Goal: Book appointment/travel/reservation

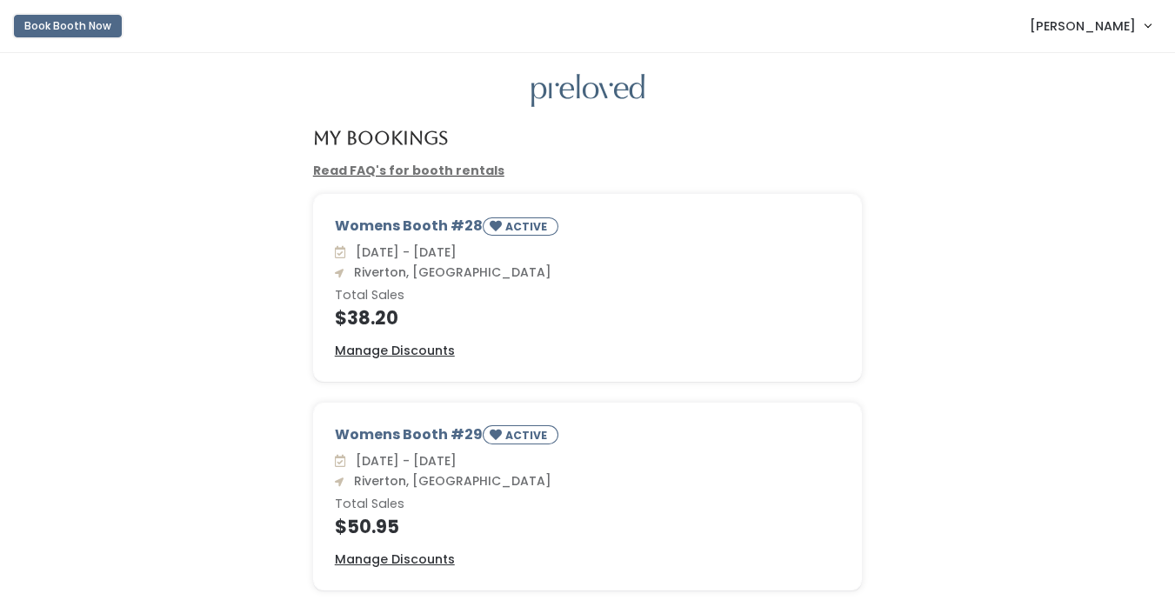
click at [101, 31] on button "Book Booth Now" at bounding box center [68, 26] width 108 height 23
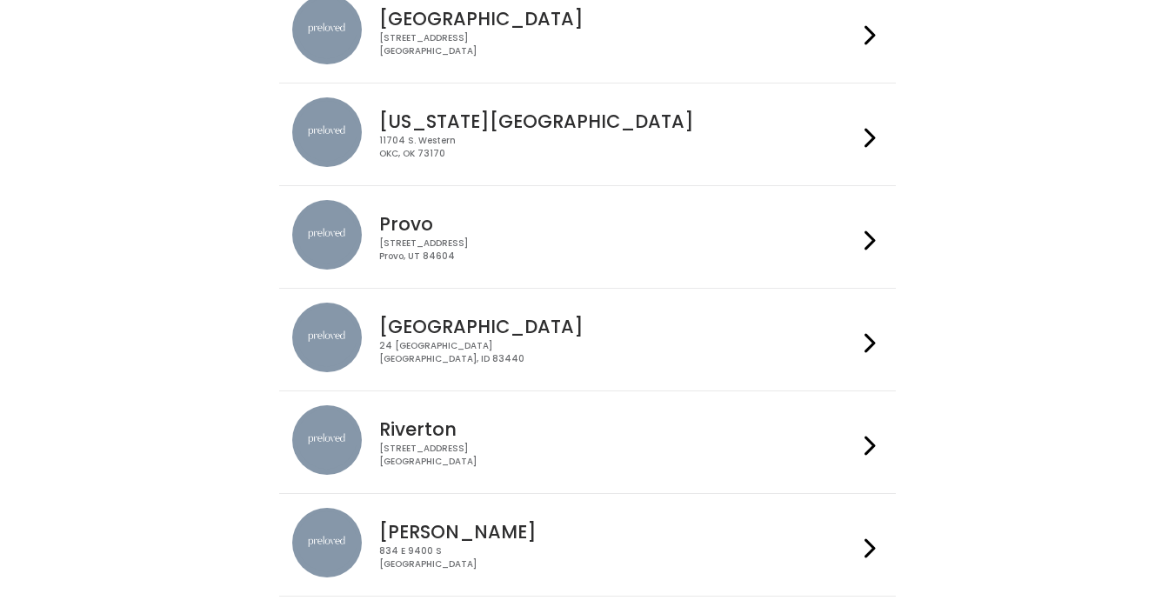
scroll to position [405, 0]
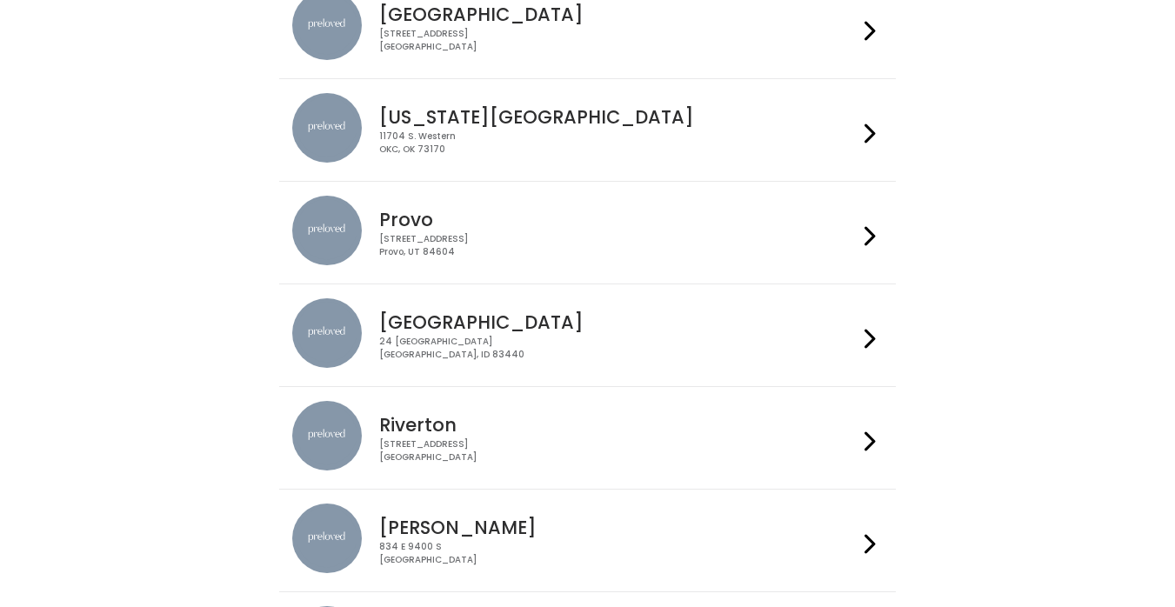
click at [337, 446] on img at bounding box center [327, 436] width 70 height 70
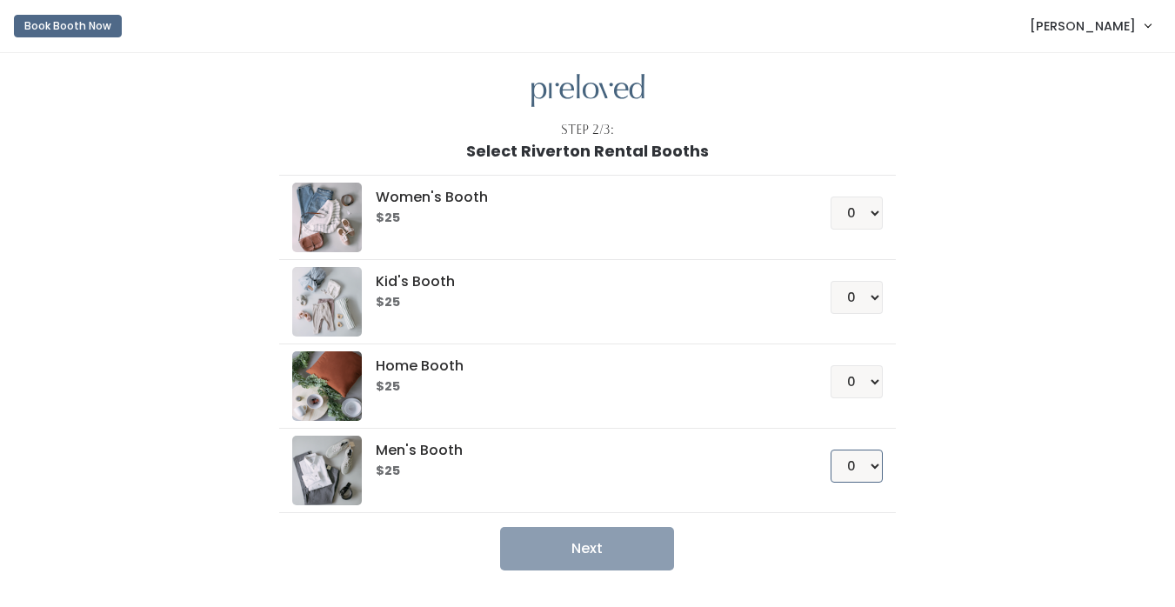
click at [854, 472] on select "0 1 2 3 4" at bounding box center [857, 466] width 52 height 33
select select "1"
click at [831, 450] on select "0 1 2 3 4" at bounding box center [857, 466] width 52 height 33
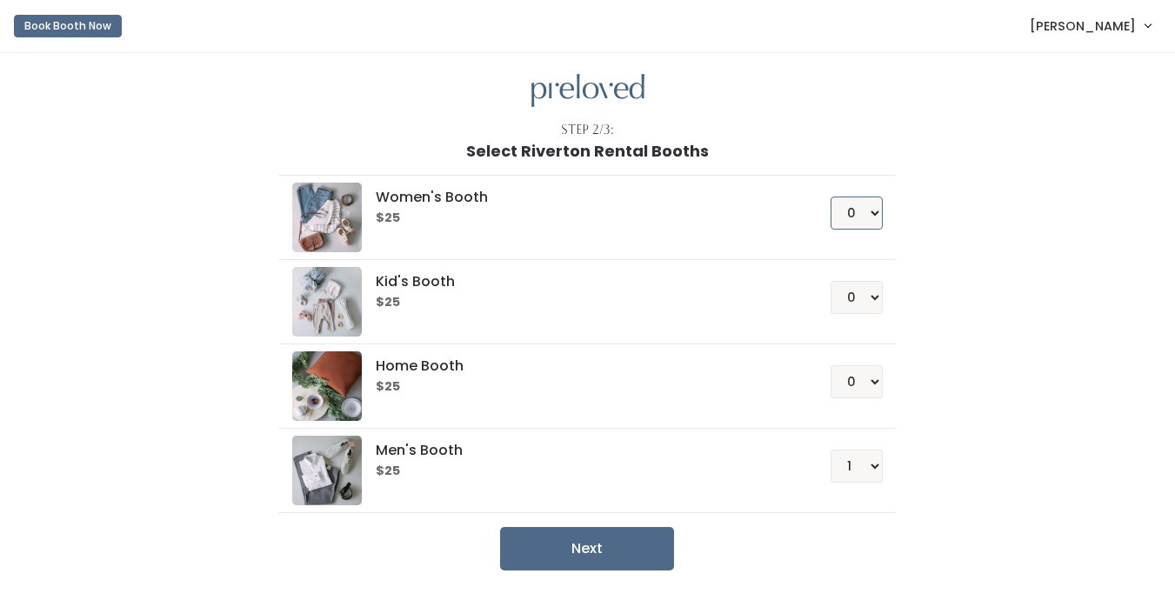
click at [855, 225] on select "0 1 2 3 4" at bounding box center [857, 213] width 52 height 33
select select "1"
click at [831, 197] on select "0 1 2 3 4" at bounding box center [857, 213] width 52 height 33
click at [610, 546] on button "Next" at bounding box center [587, 549] width 174 height 44
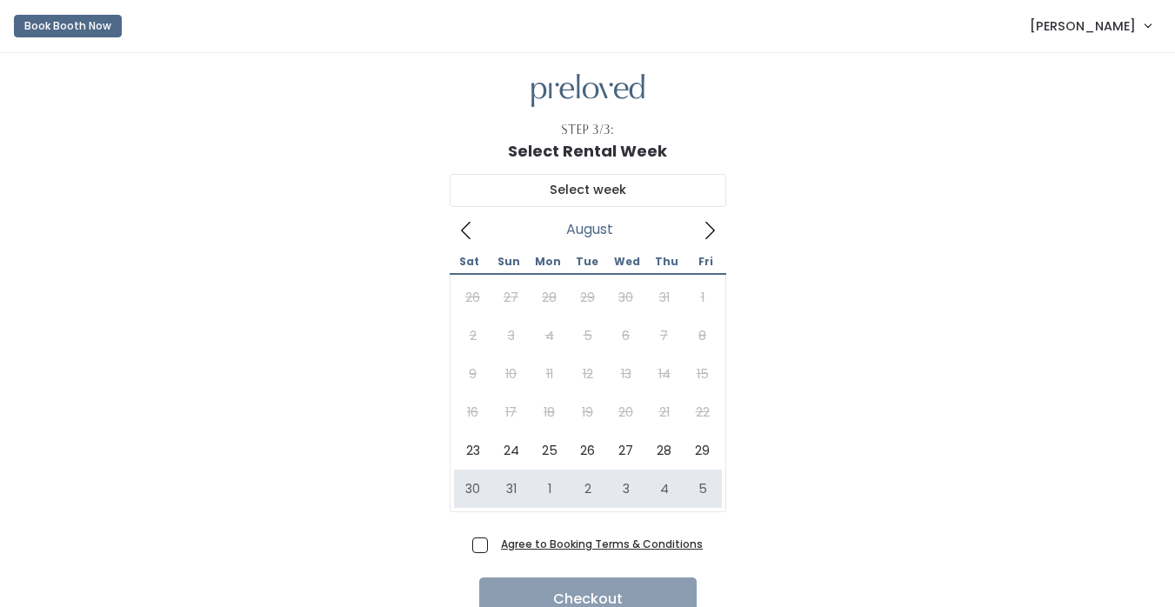
click at [706, 232] on icon at bounding box center [709, 230] width 19 height 19
